Goal: Information Seeking & Learning: Learn about a topic

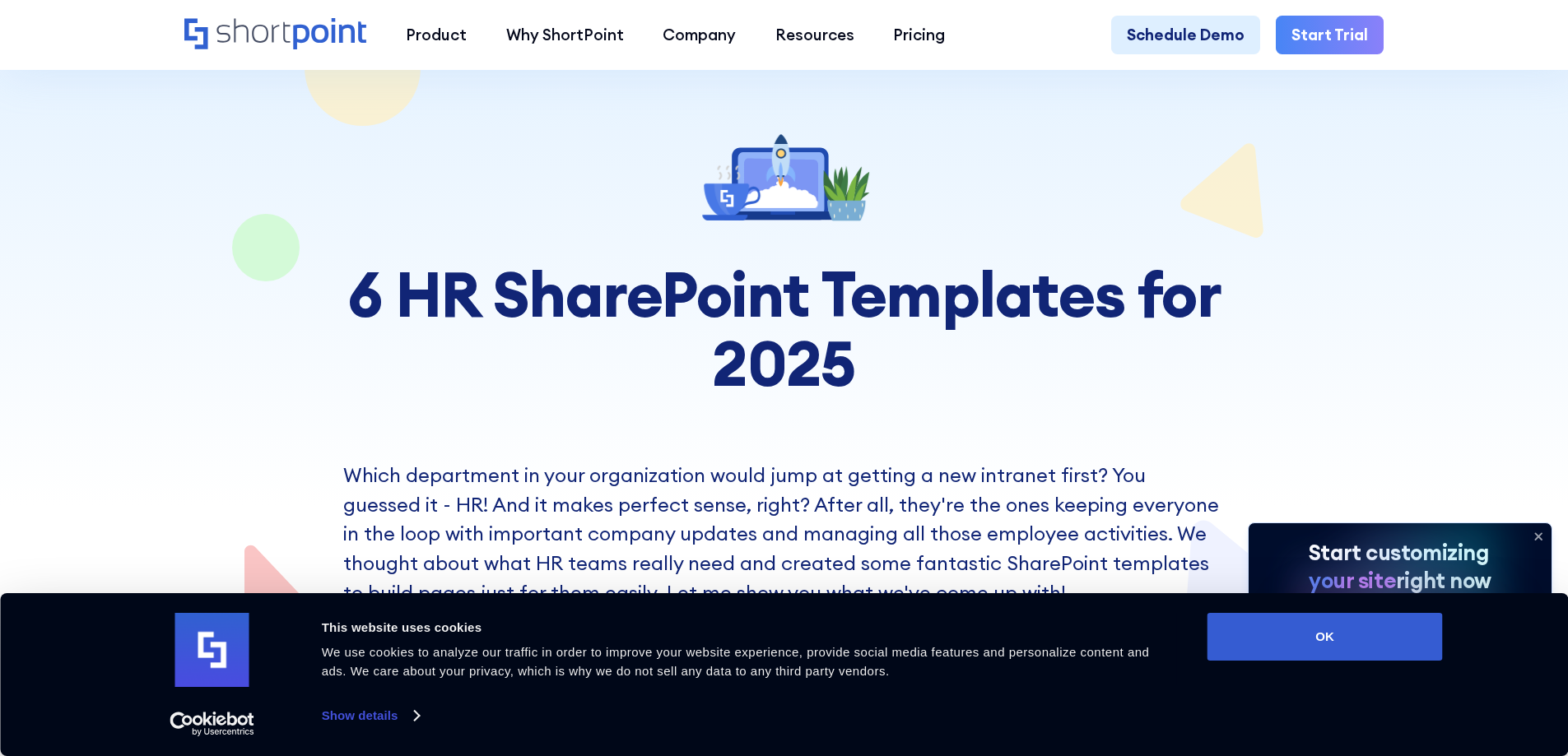
scroll to position [165, 0]
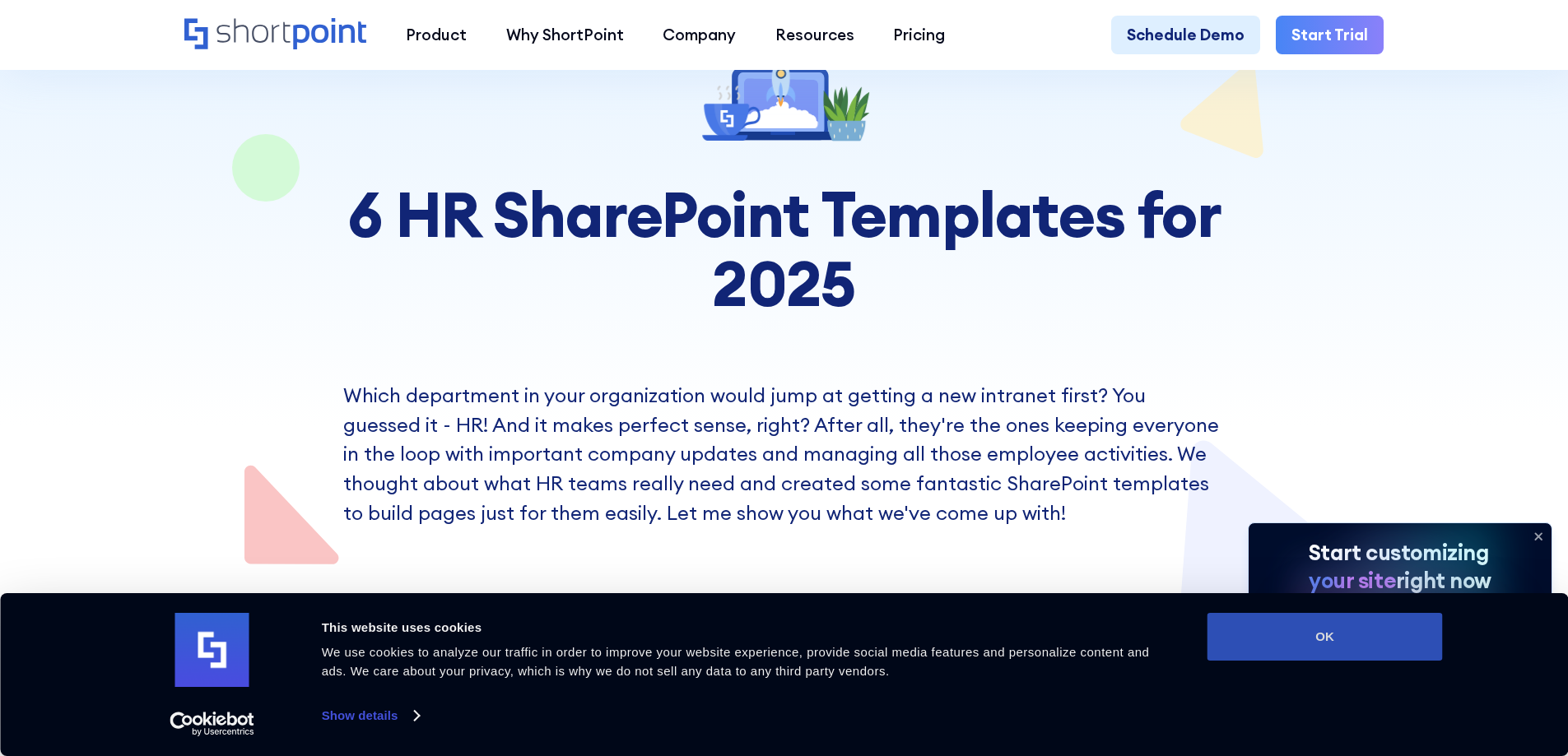
click at [1304, 634] on button "OK" at bounding box center [1325, 637] width 235 height 47
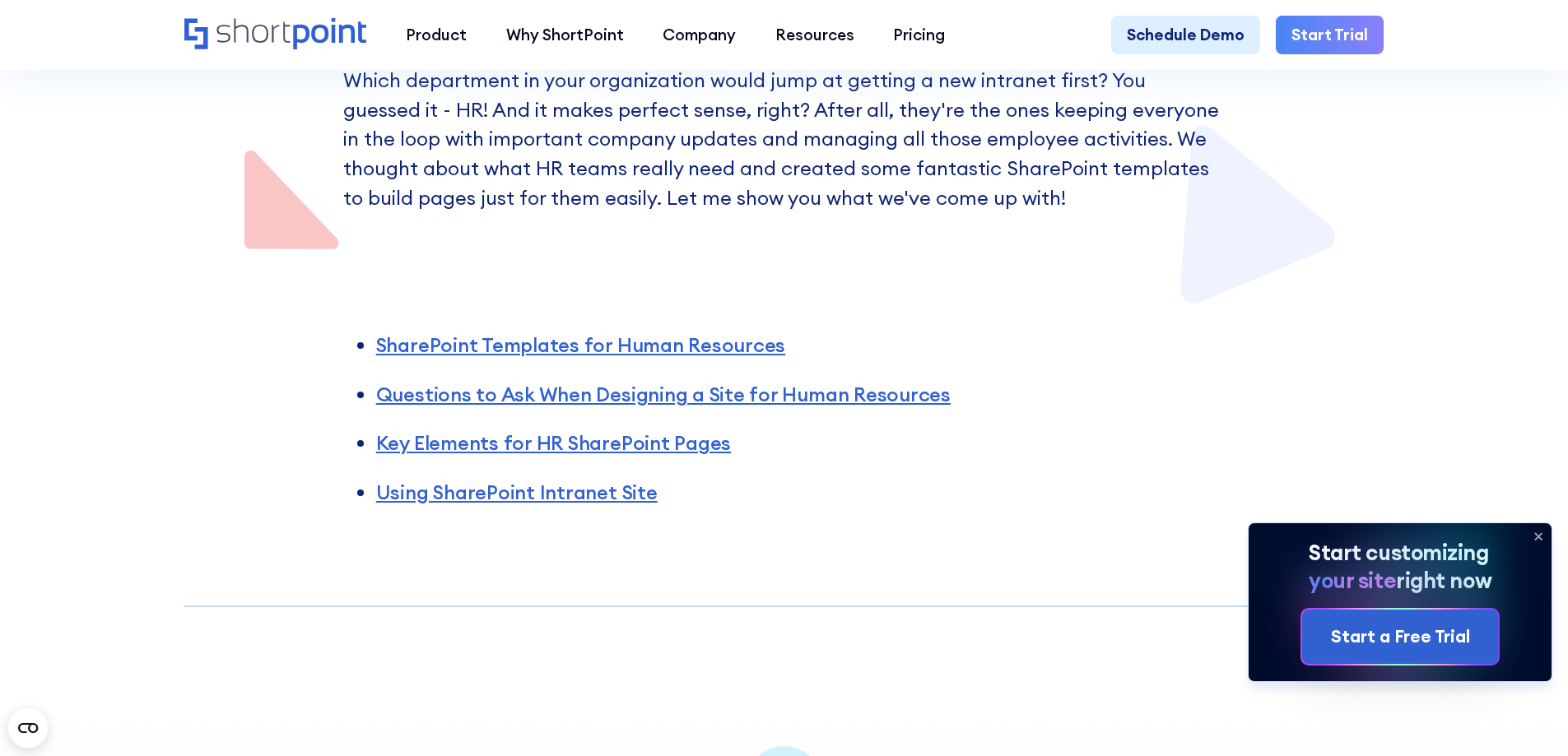
scroll to position [493, 0]
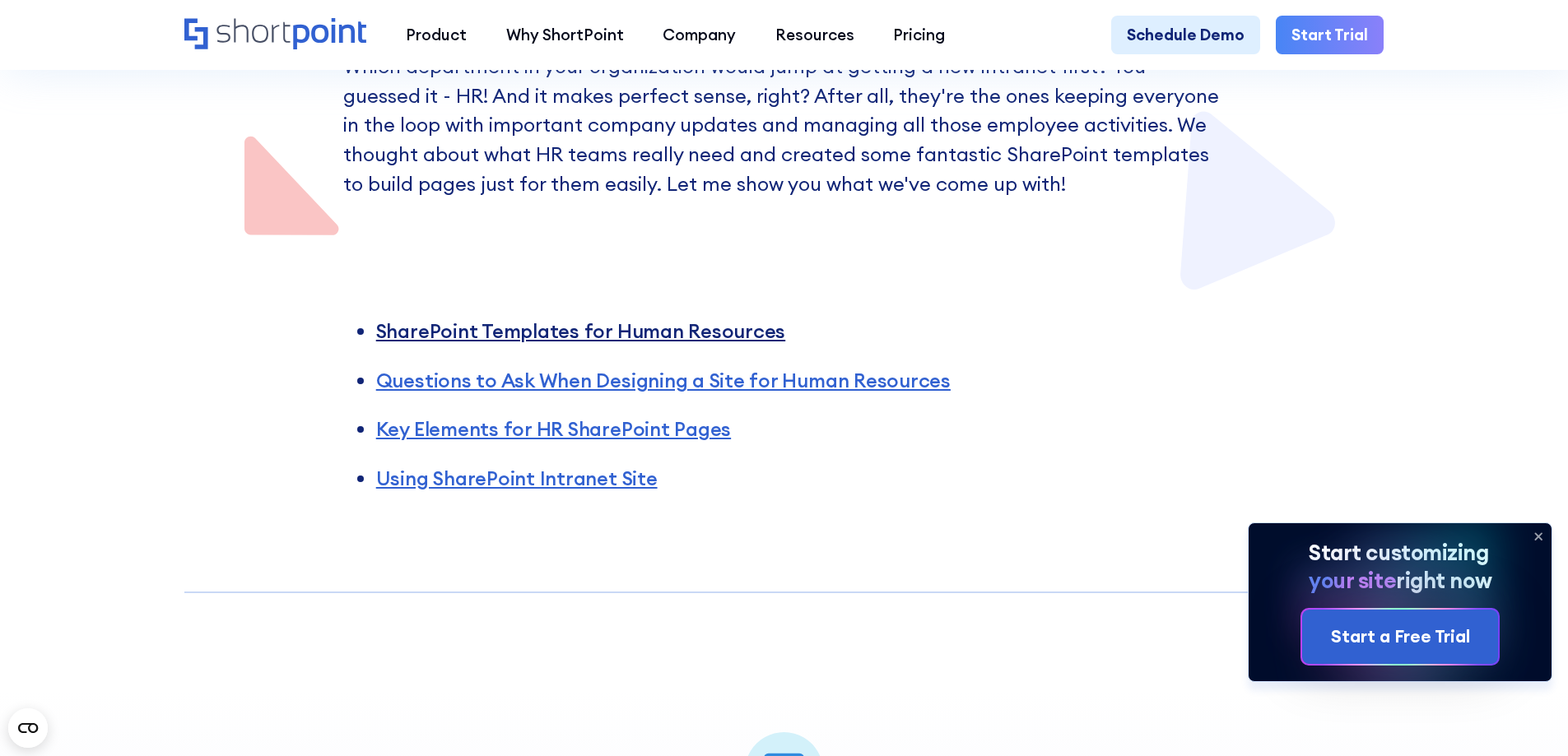
click at [563, 339] on link "SharePoint Templates for Human Resources" at bounding box center [581, 331] width 409 height 25
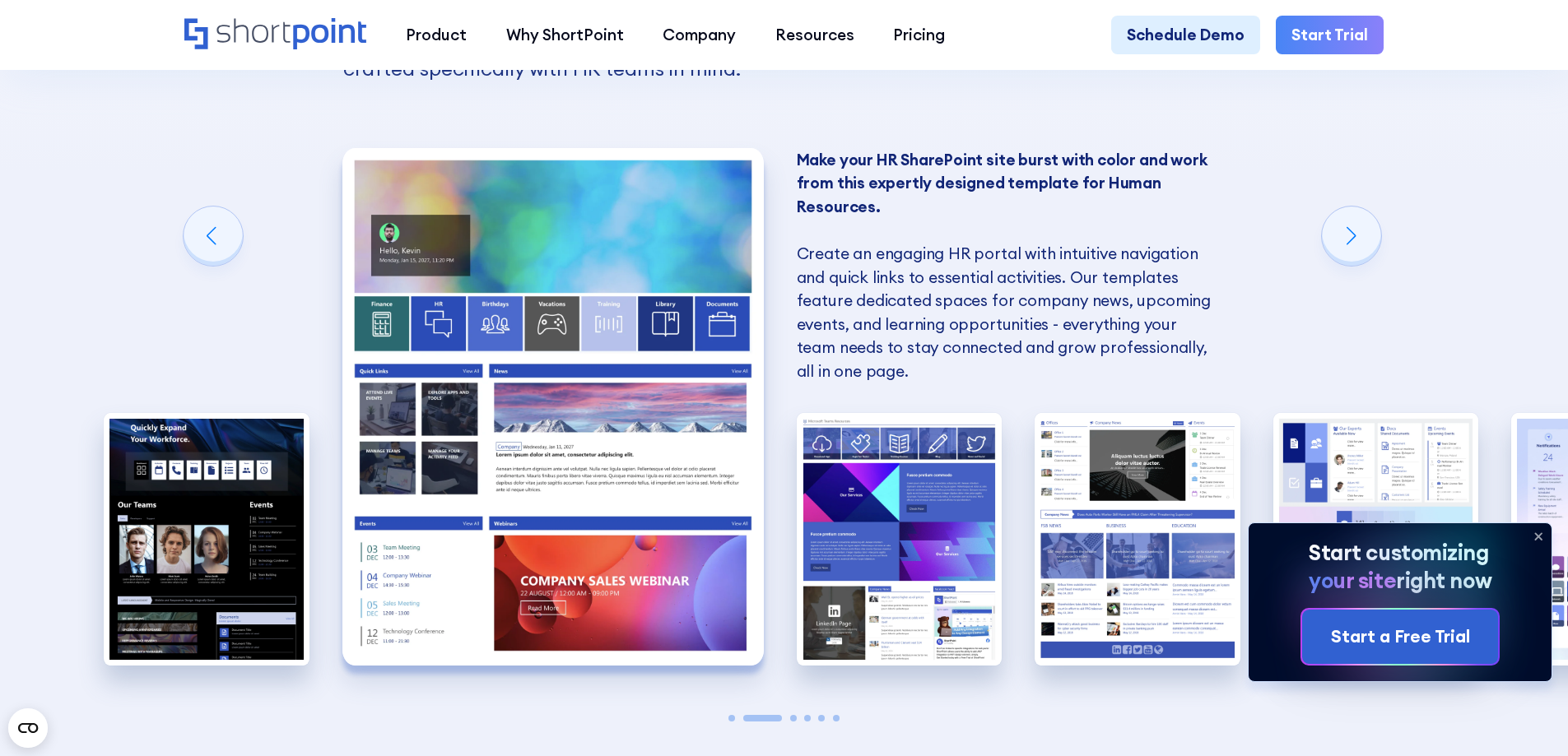
scroll to position [1563, 0]
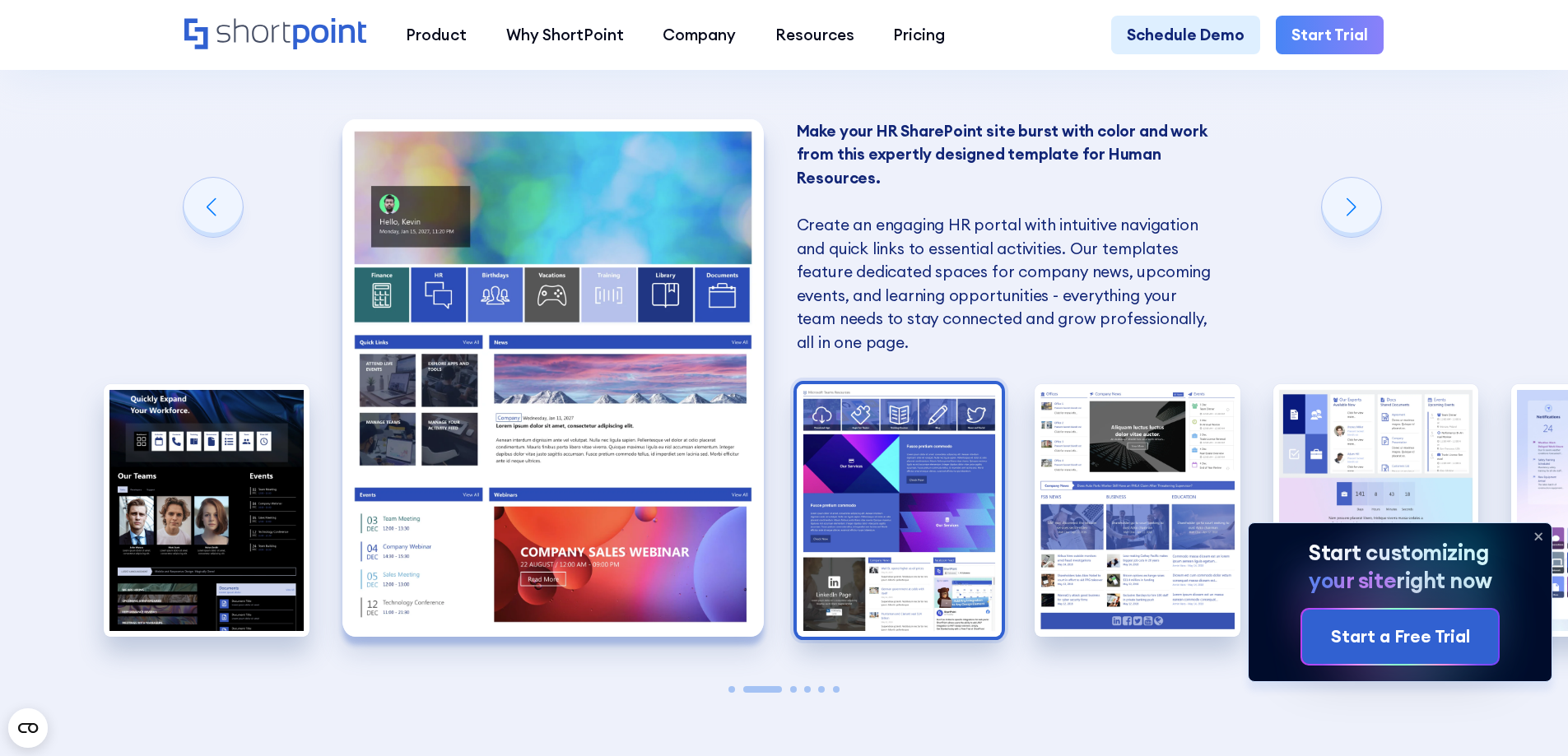
click at [887, 500] on img "3 / 6" at bounding box center [900, 510] width 205 height 253
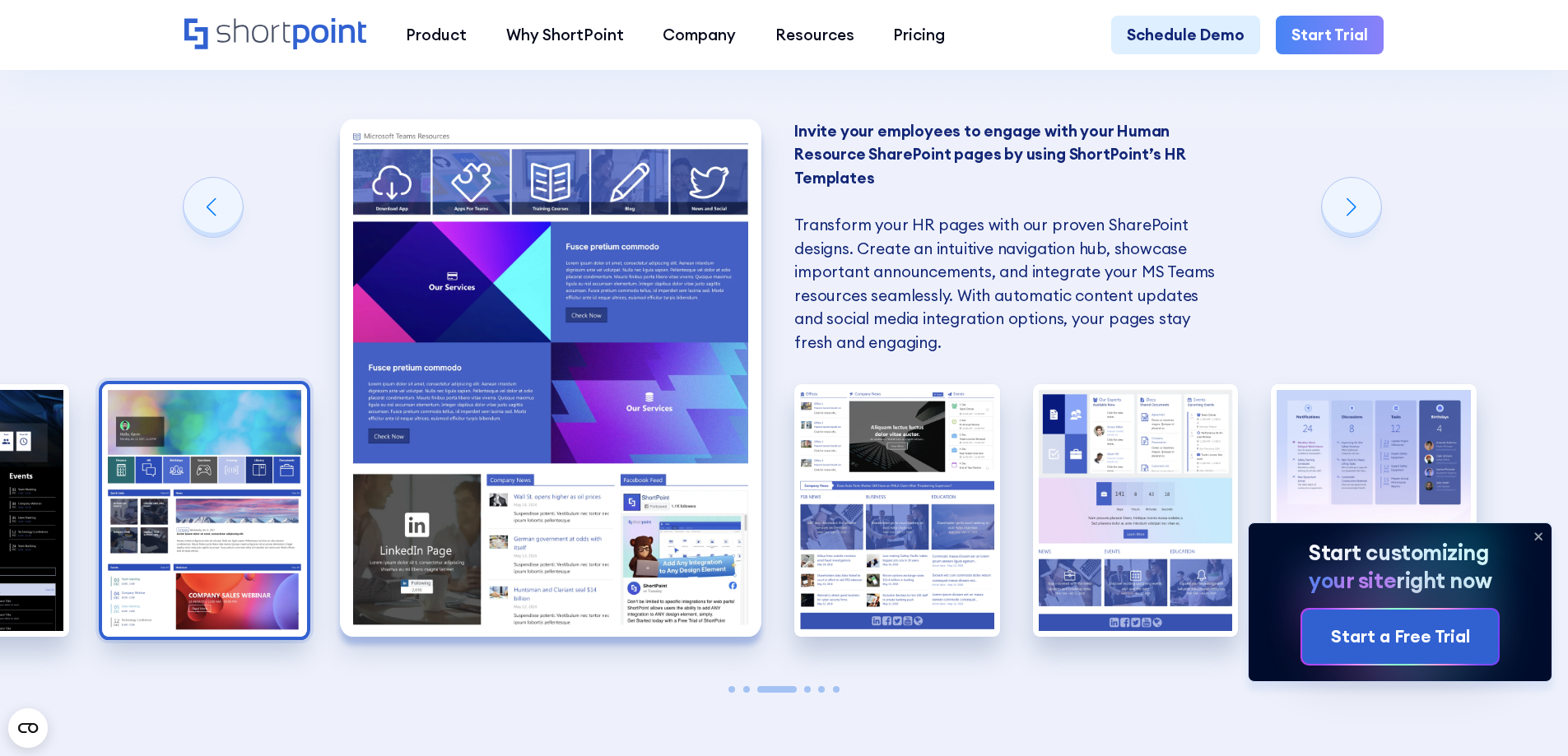
click at [197, 515] on img "2 / 6" at bounding box center [204, 510] width 205 height 253
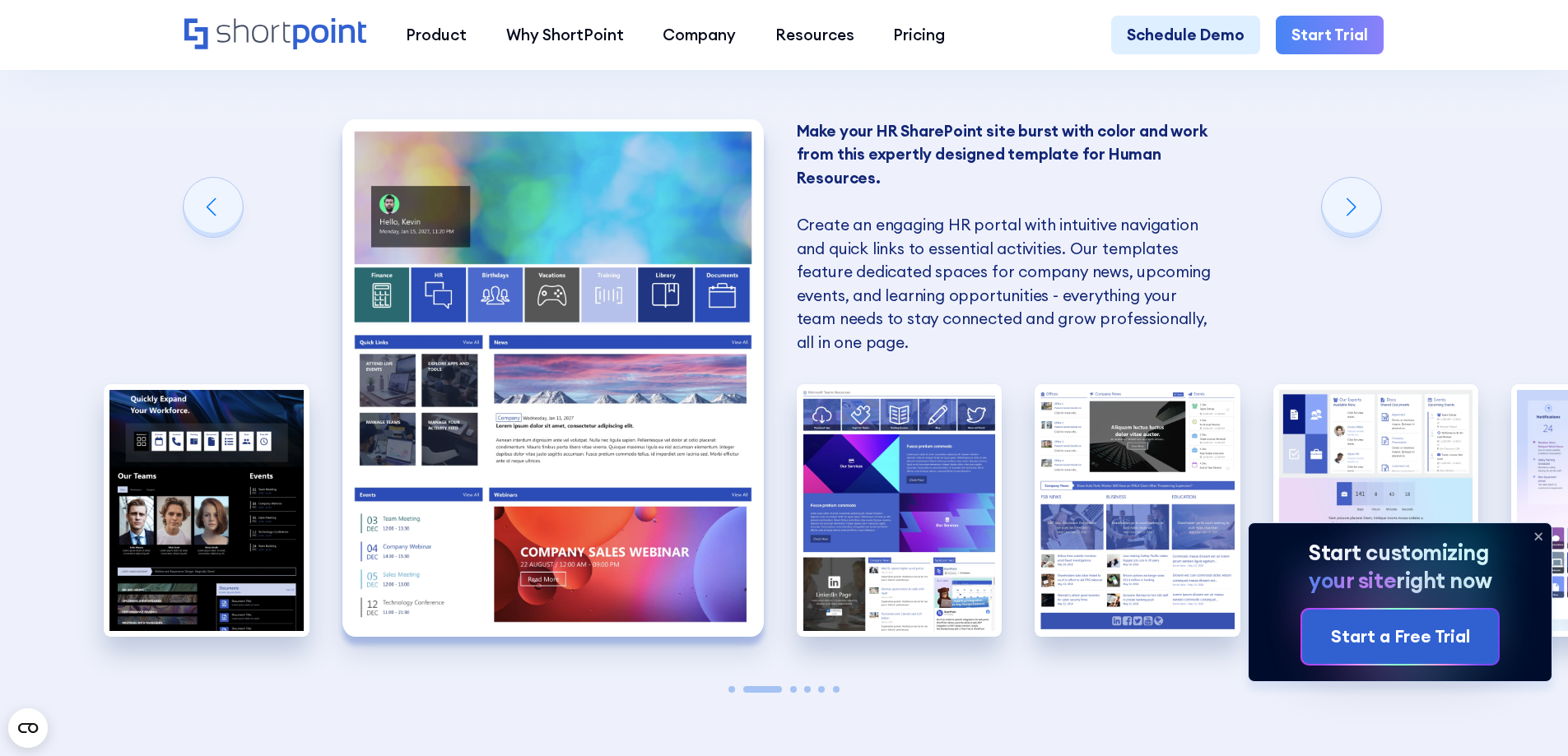
scroll to position [1646, 0]
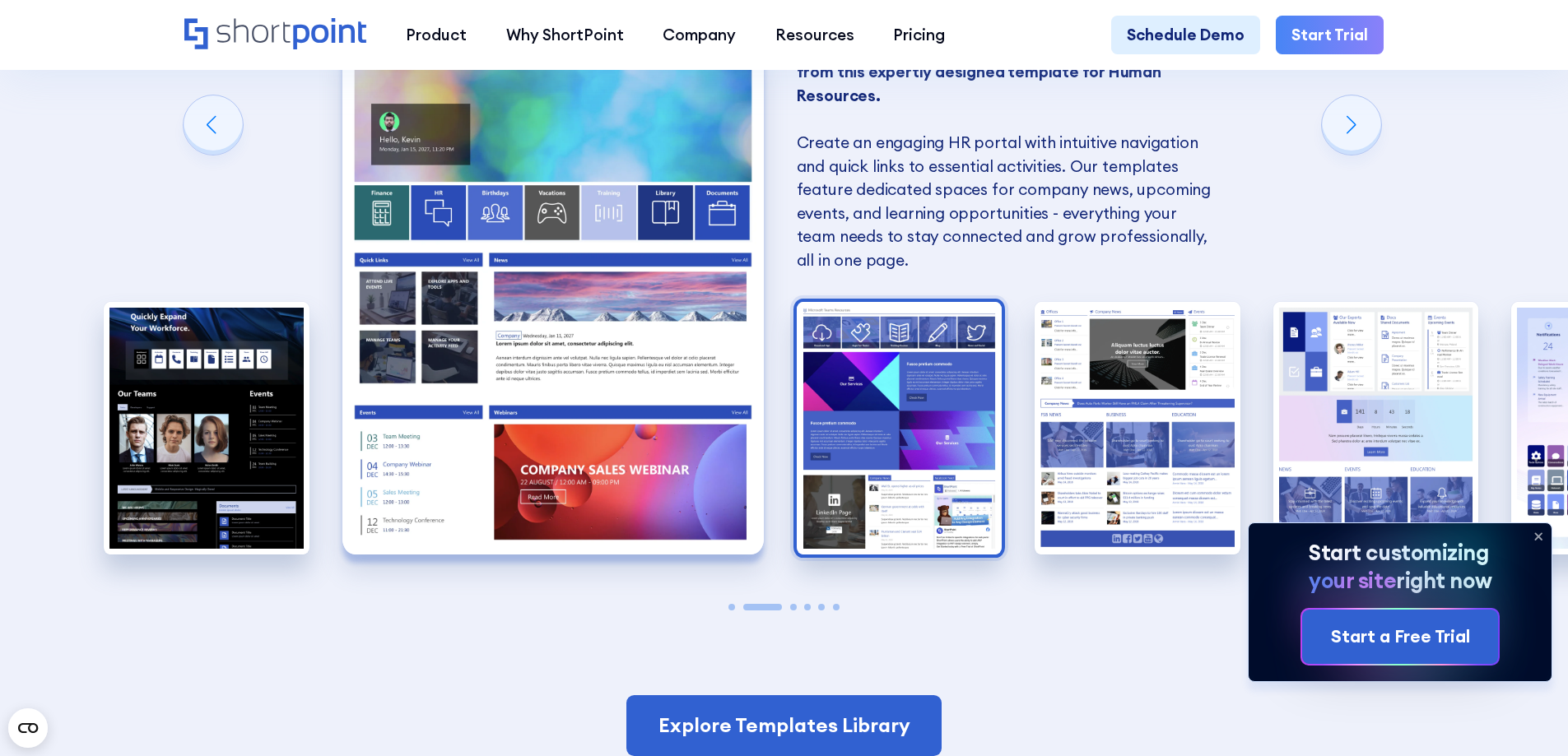
click at [869, 434] on img "3 / 6" at bounding box center [900, 428] width 205 height 253
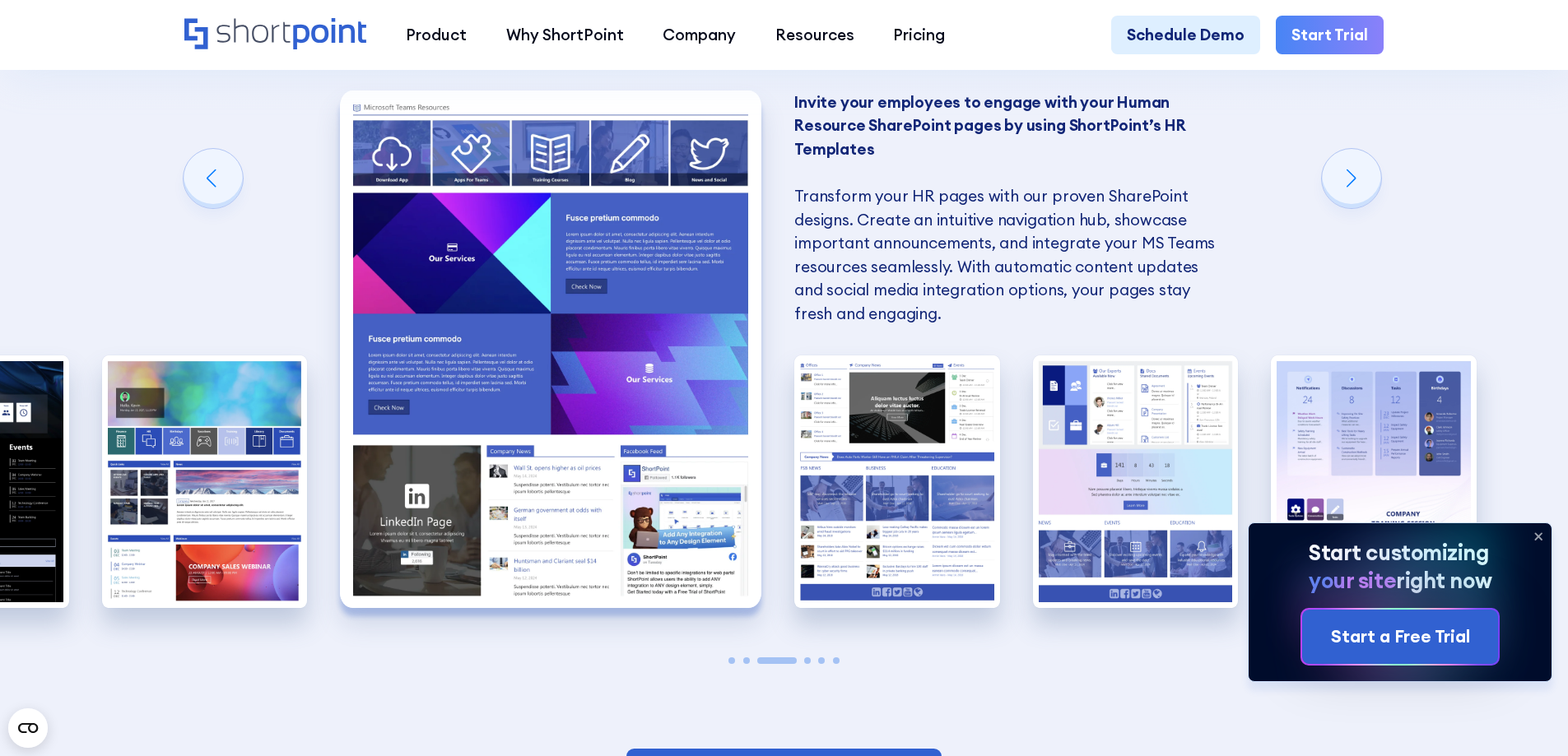
scroll to position [1563, 0]
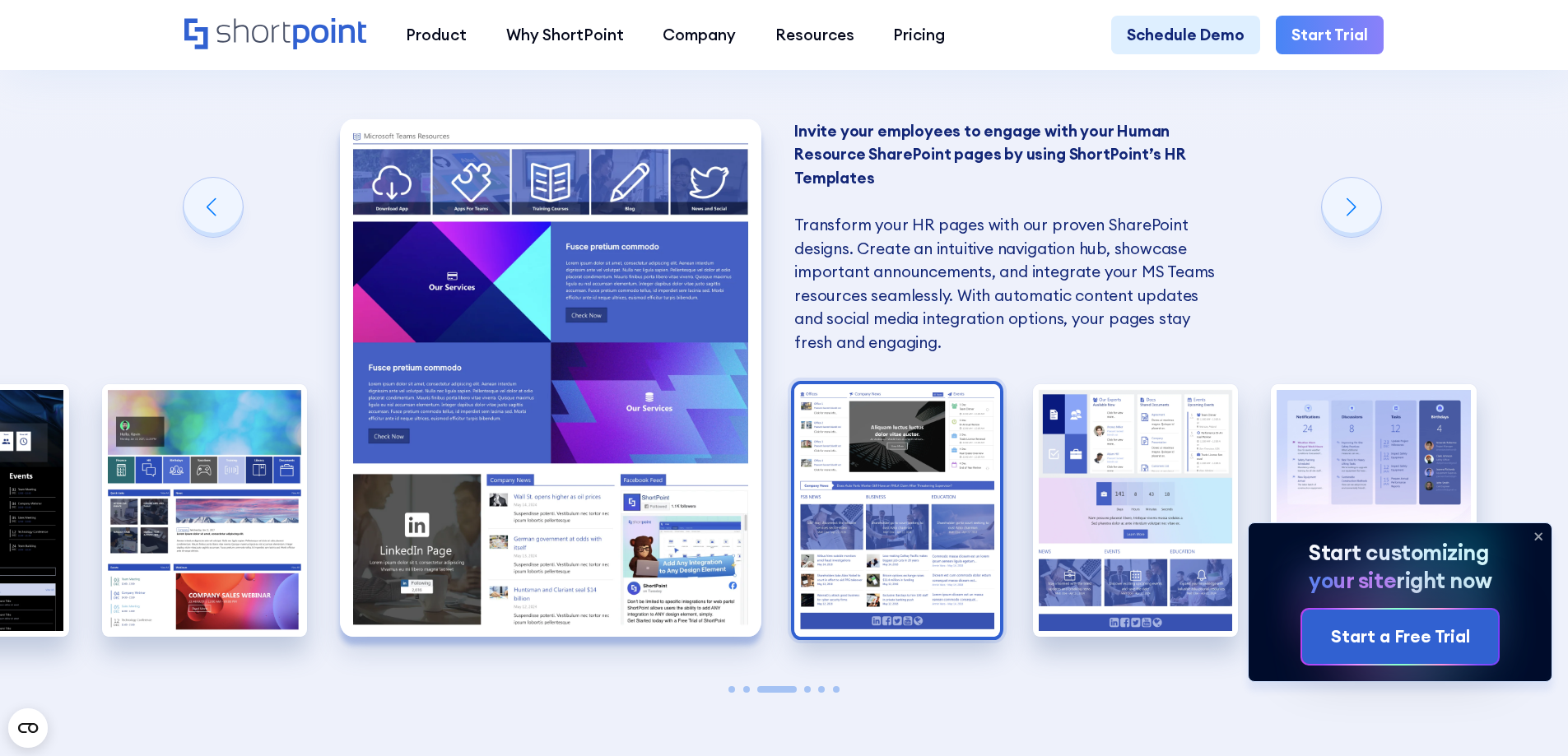
click at [953, 499] on img "4 / 6" at bounding box center [897, 510] width 205 height 253
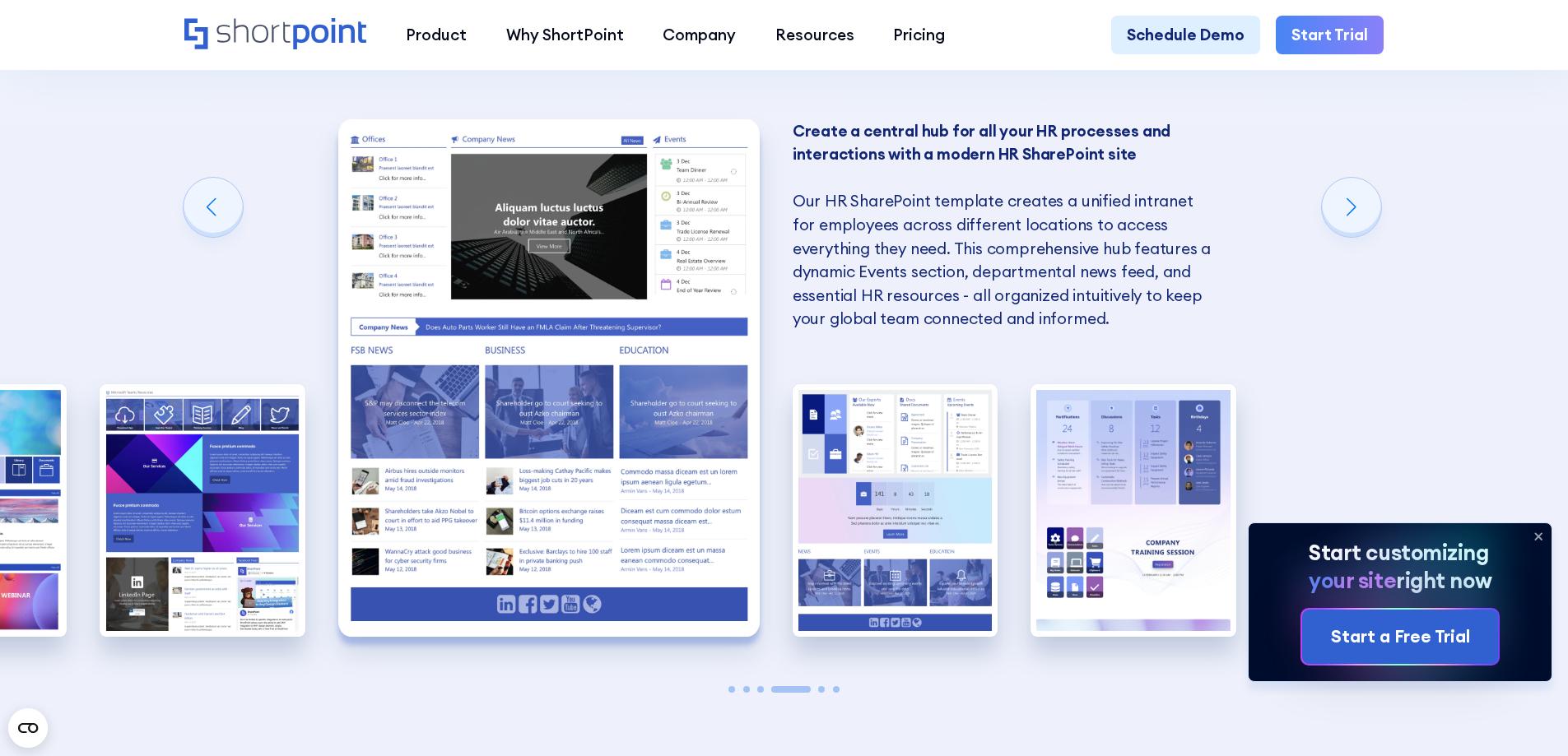
click at [953, 499] on img "5 / 6" at bounding box center [896, 510] width 205 height 253
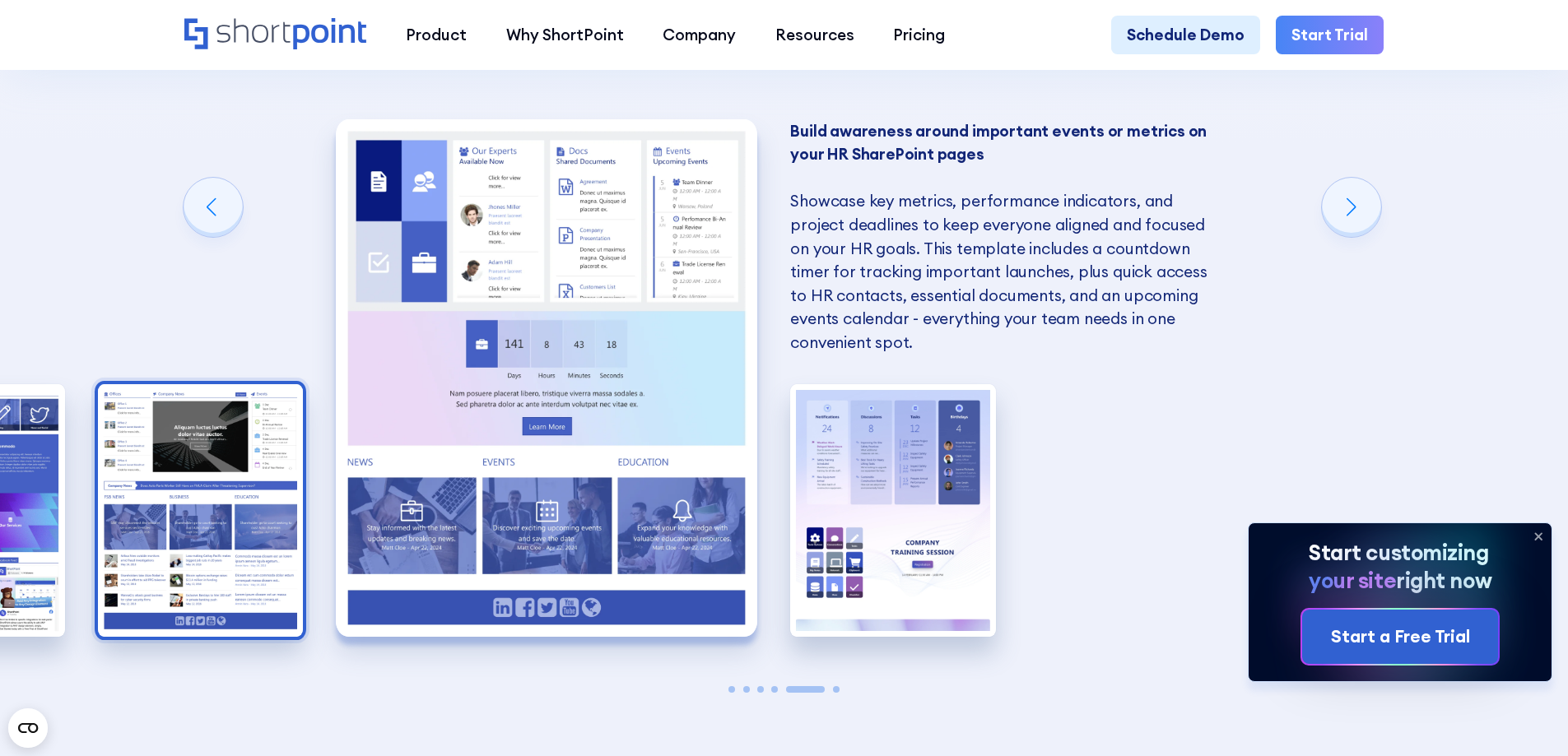
click at [953, 499] on img "6 / 6" at bounding box center [893, 510] width 205 height 253
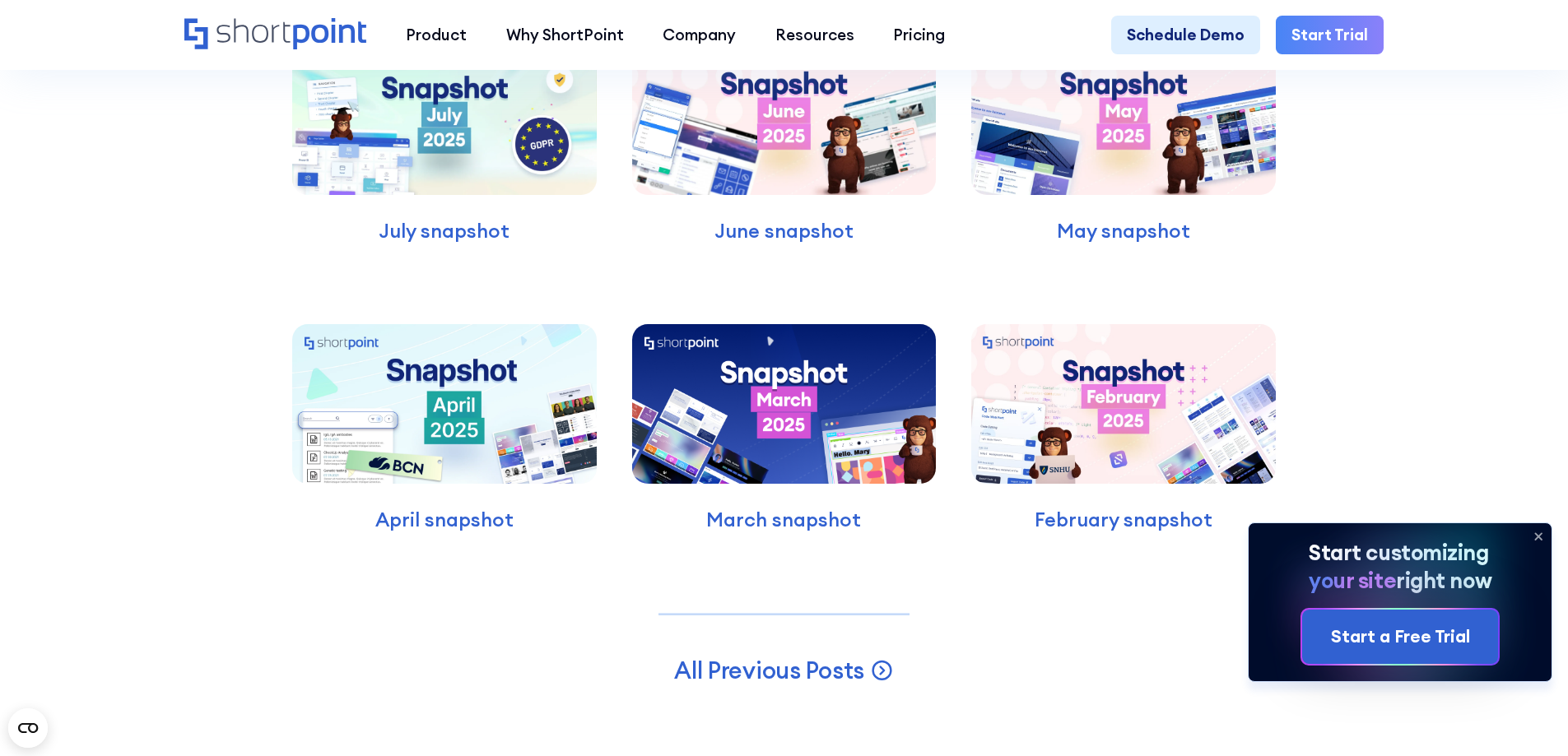
scroll to position [6746, 0]
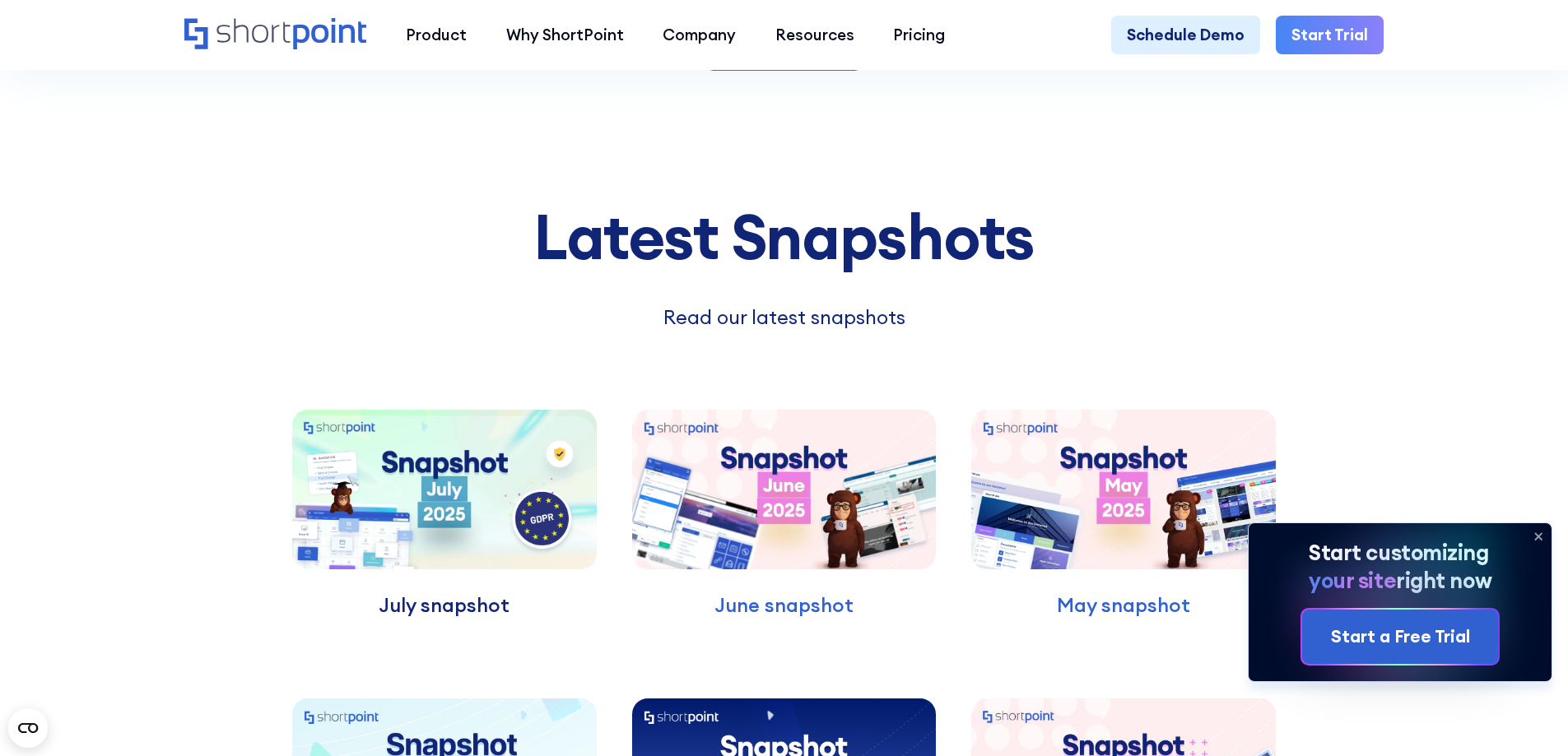
click at [463, 619] on p "July snapshot" at bounding box center [444, 605] width 304 height 30
